Goal: Information Seeking & Learning: Learn about a topic

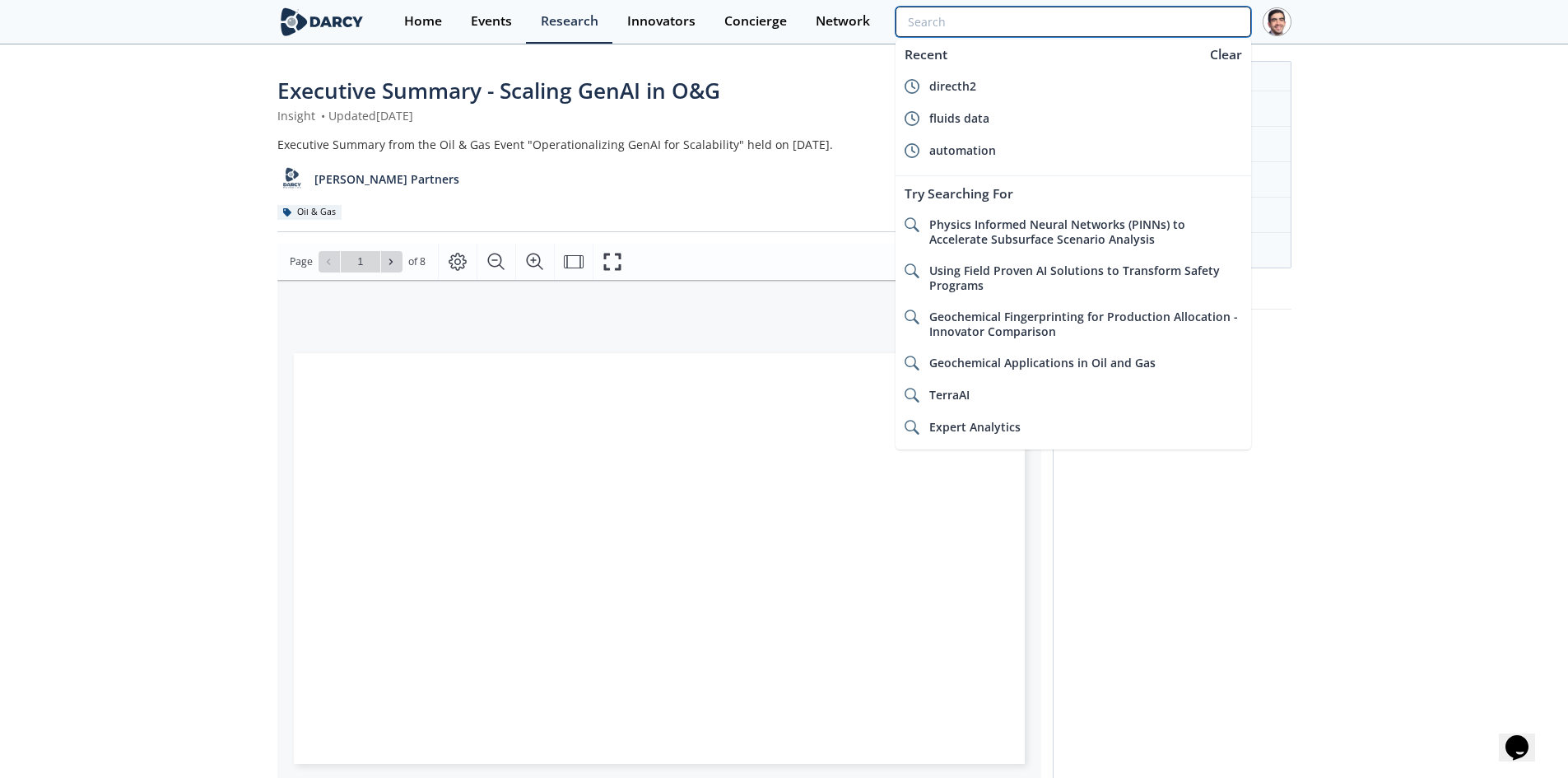
click at [1163, 29] on input "search" at bounding box center [1073, 22] width 355 height 31
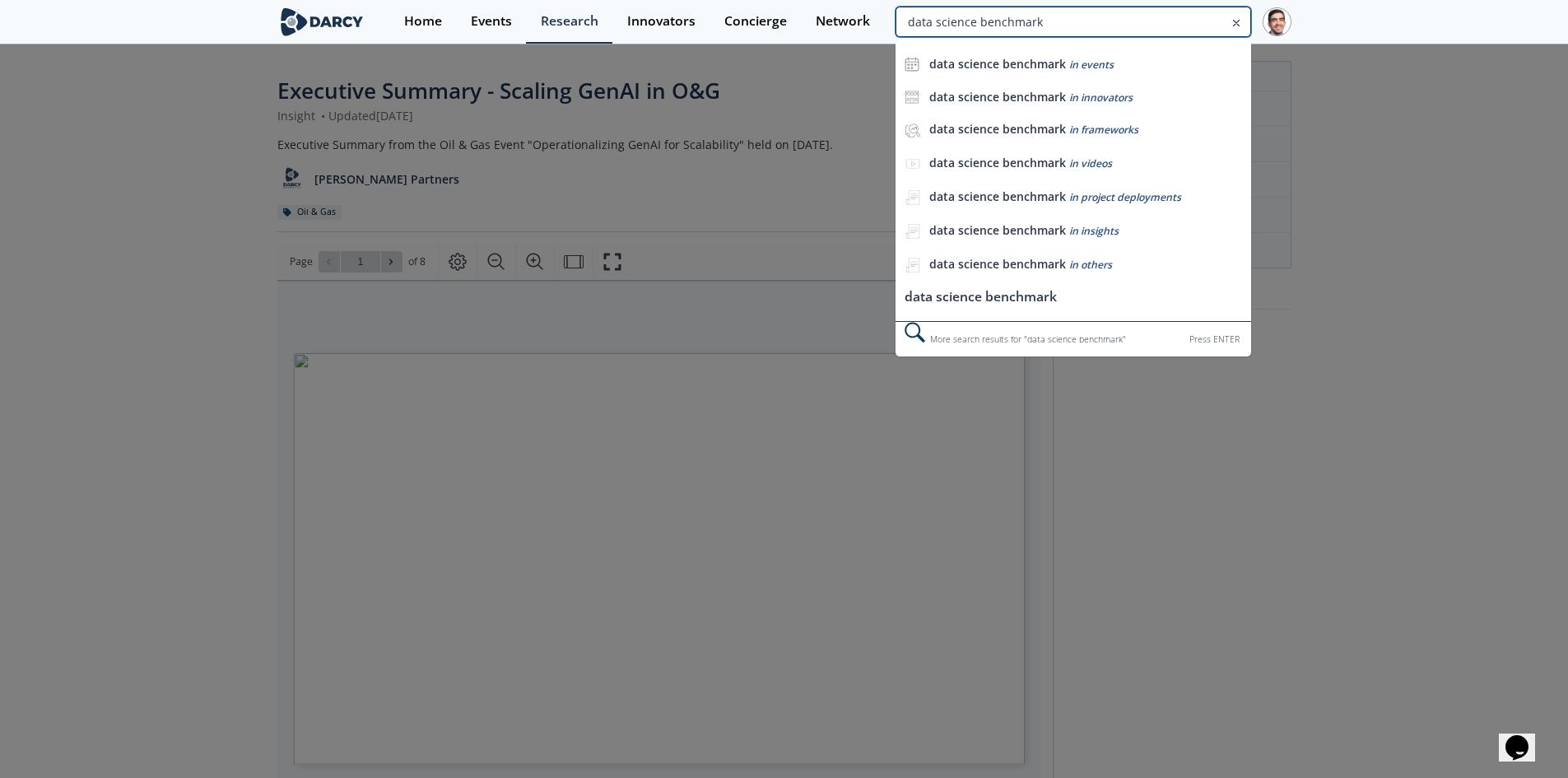
type input "data science benchmark"
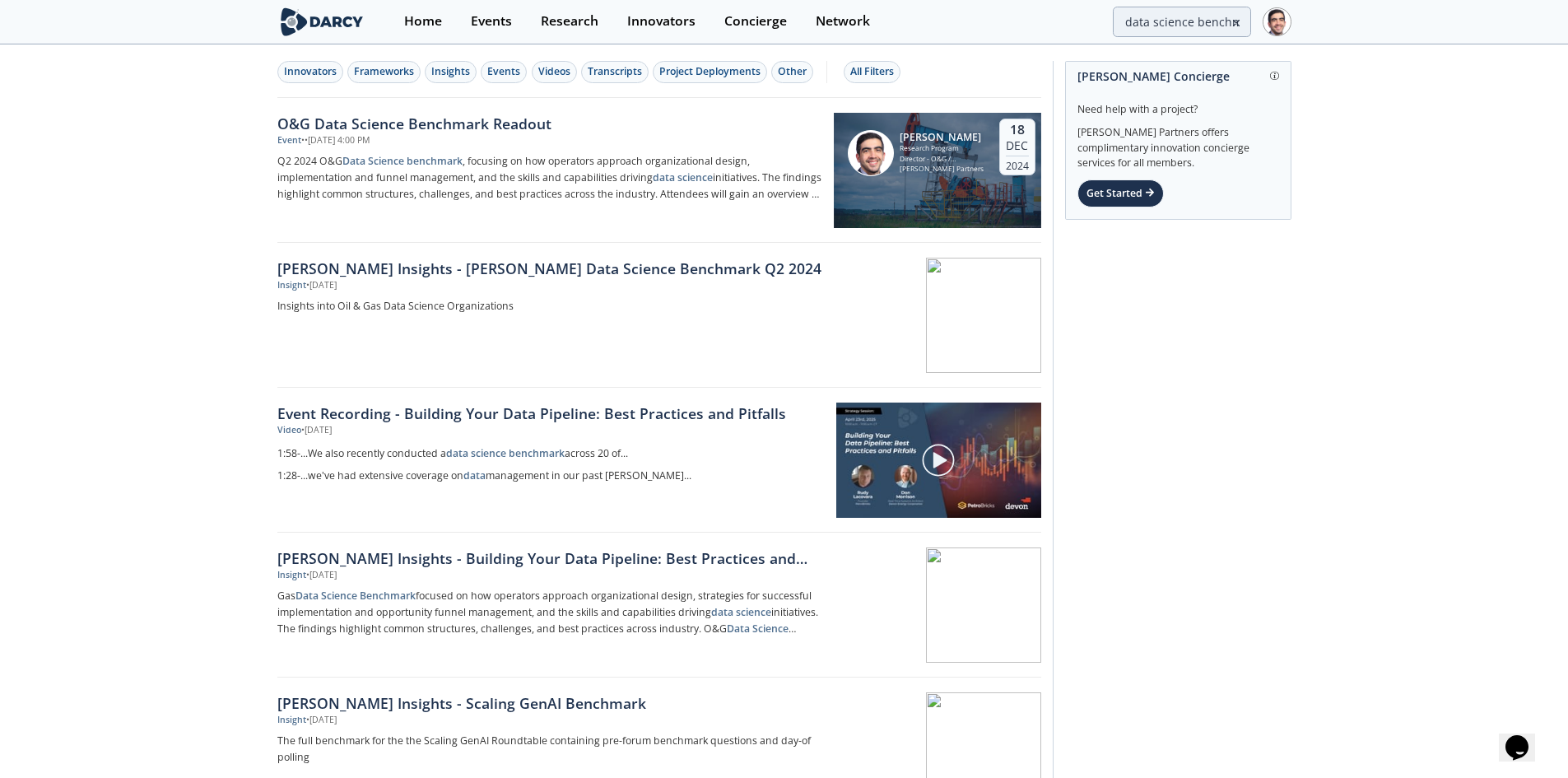
click at [575, 272] on div "[PERSON_NAME] Insights - [PERSON_NAME] Data Science Benchmark Q2 2024" at bounding box center [550, 268] width 545 height 21
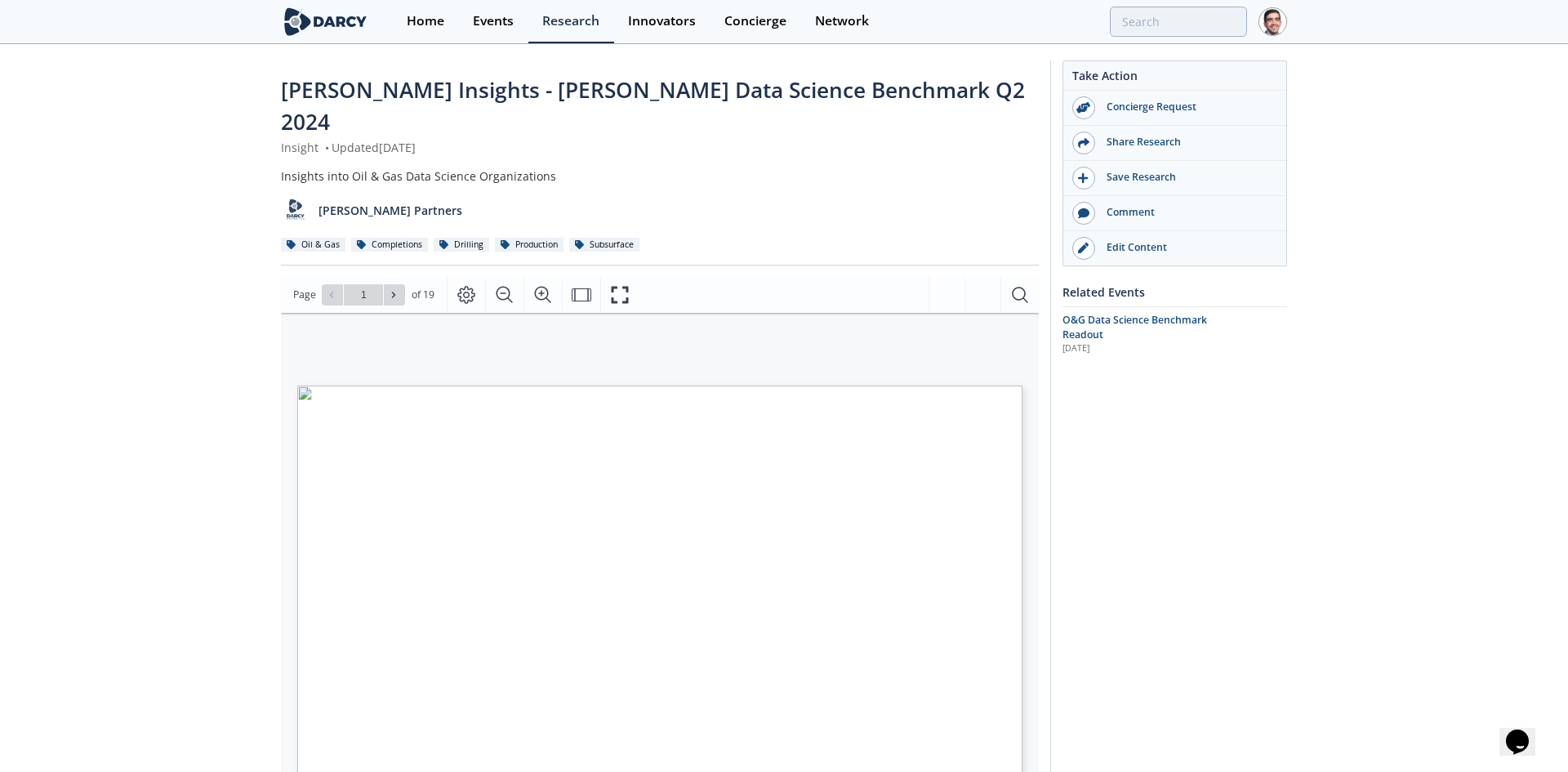
type input "2"
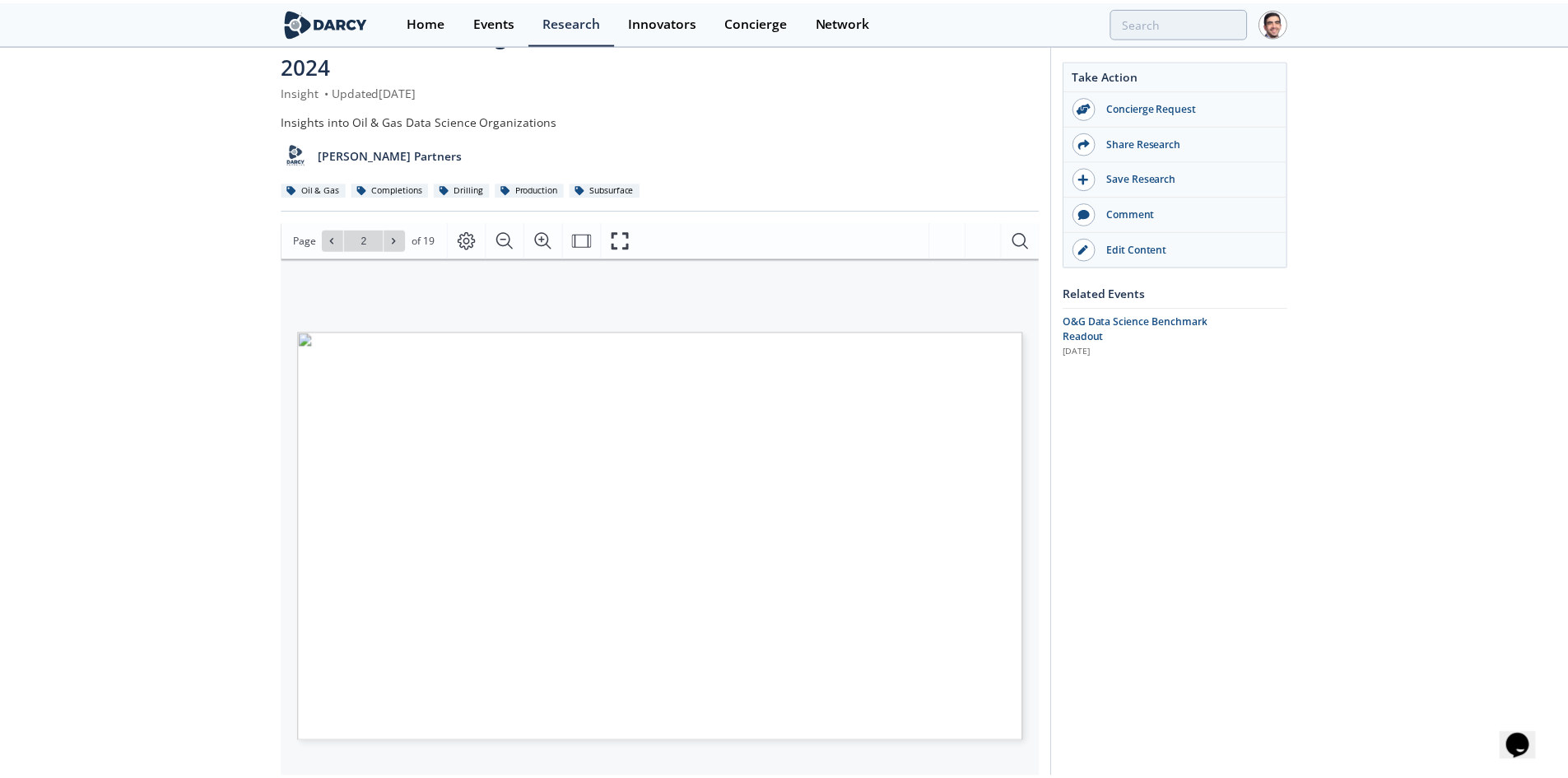
scroll to position [82, 0]
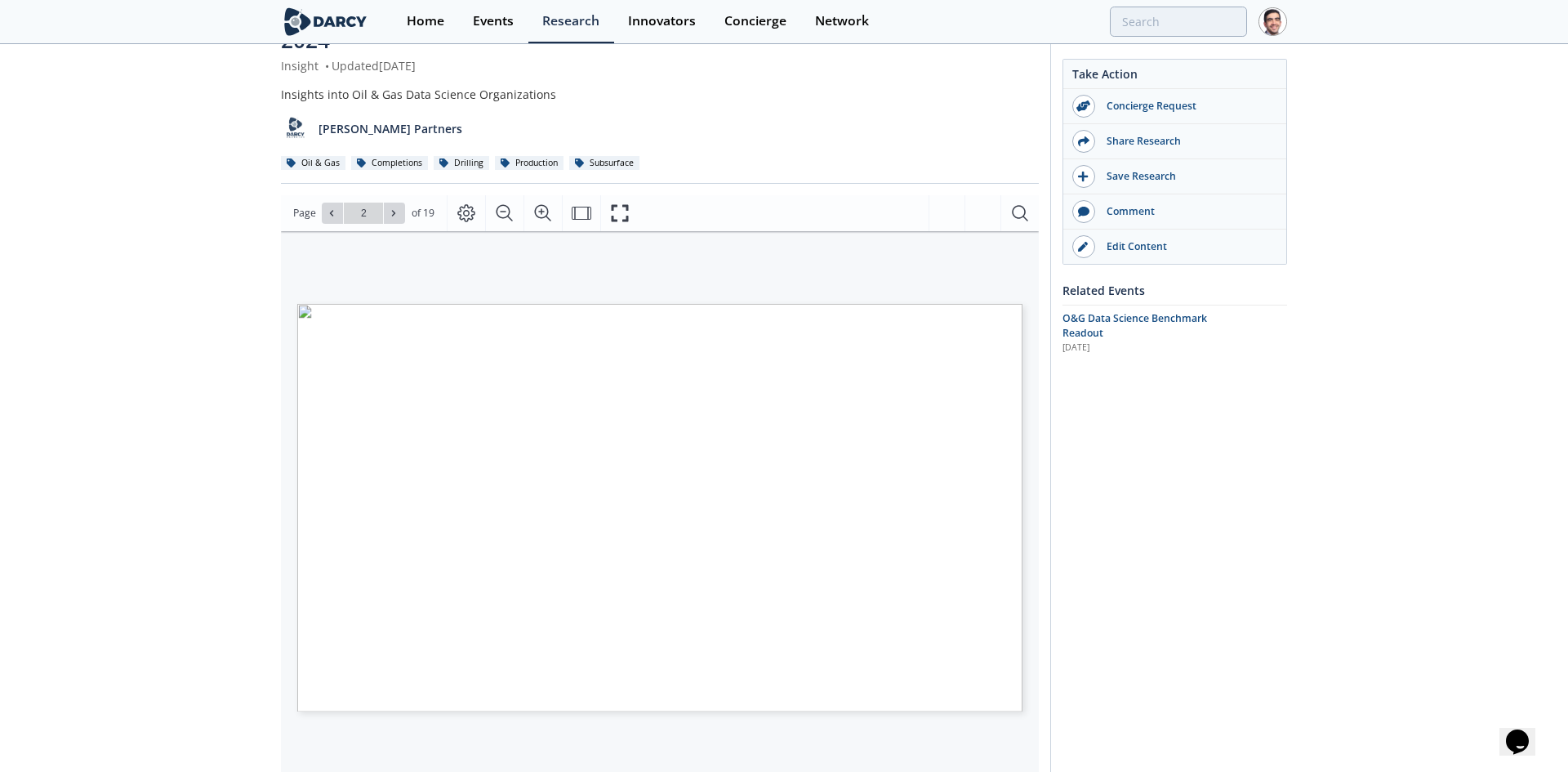
type input "3"
type input "4"
type input "5"
type input "6"
type input "7"
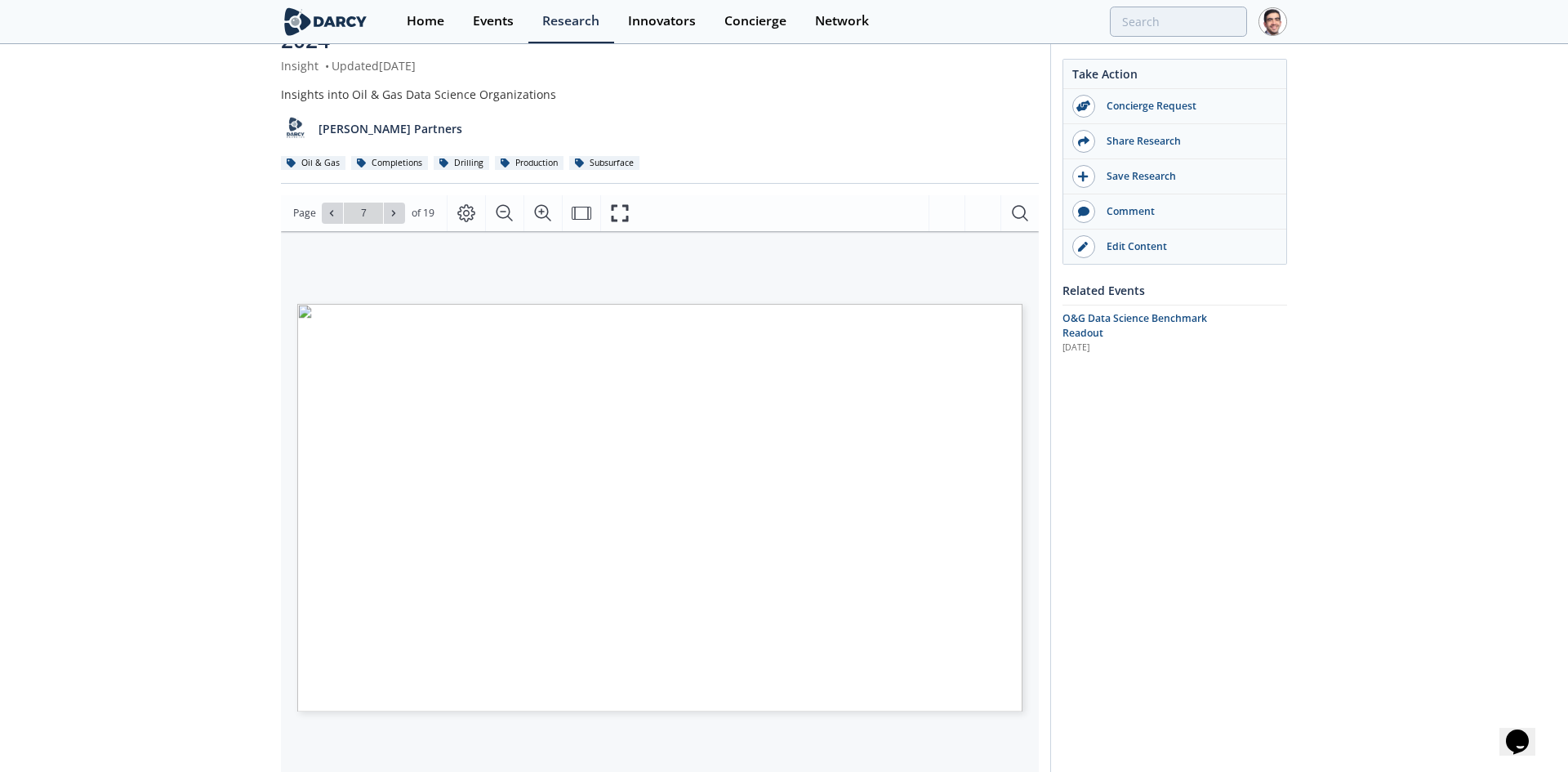
type input "8"
type input "9"
type input "10"
type input "11"
type input "12"
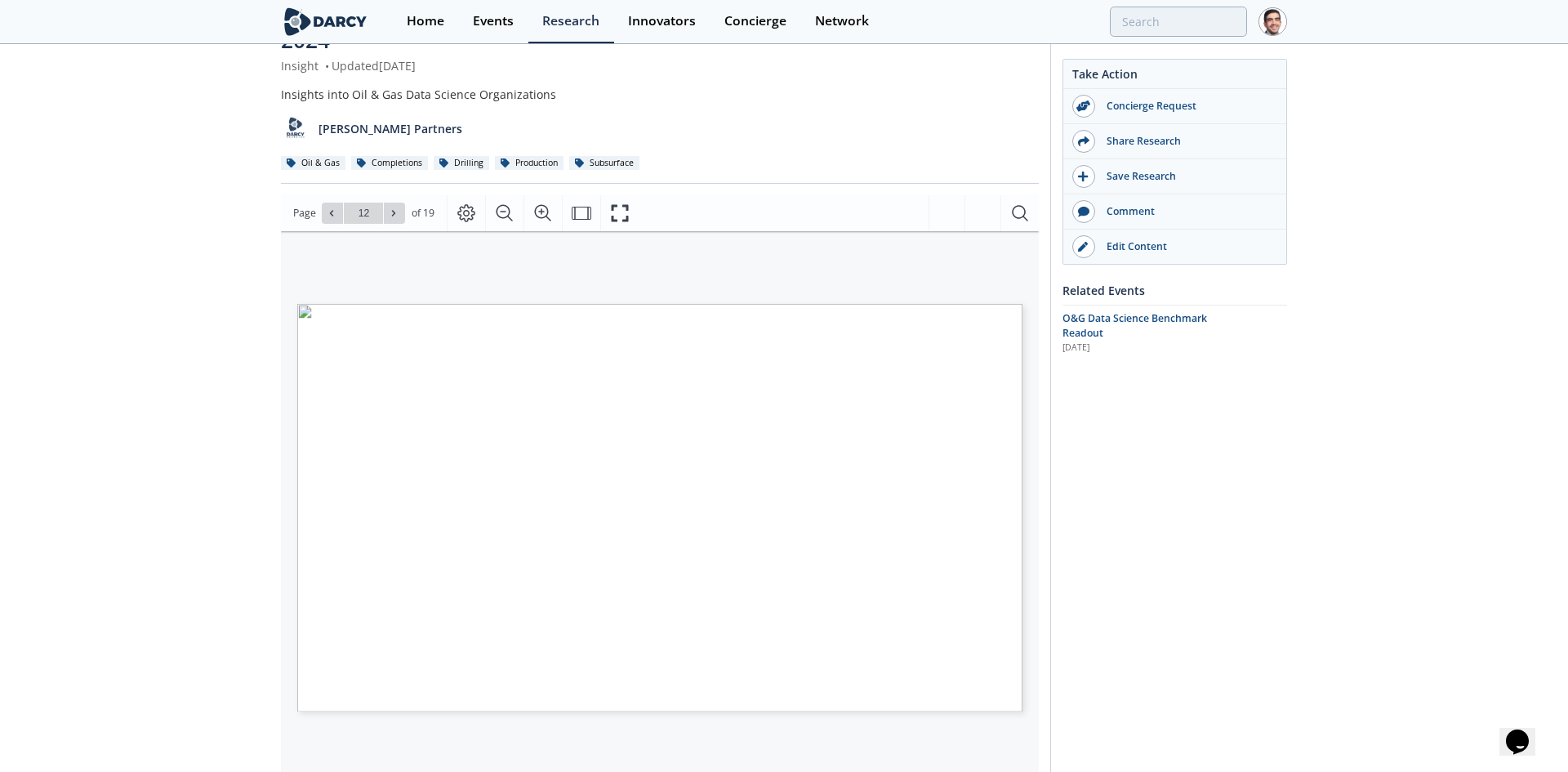
type input "13"
type input "14"
type input "8"
